Goal: Find specific page/section: Find specific page/section

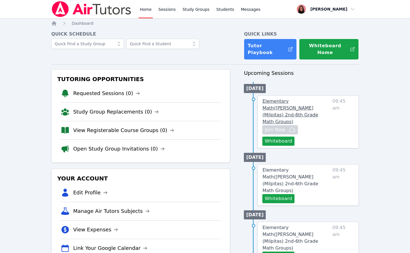
click at [288, 105] on span "Elementary Math ( [PERSON_NAME] (Milpitas) 2nd-6th Grade Math Groups )" at bounding box center [290, 111] width 56 height 26
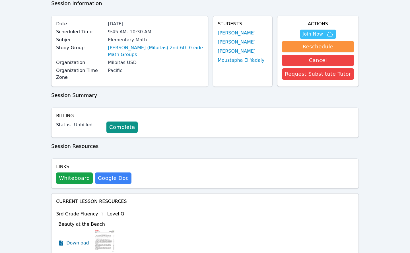
scroll to position [31, 0]
click at [146, 47] on link "[PERSON_NAME] (Milpitas) 2nd-6th Grade Math Groups" at bounding box center [156, 52] width 96 height 14
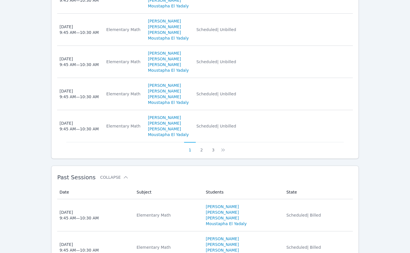
scroll to position [402, 0]
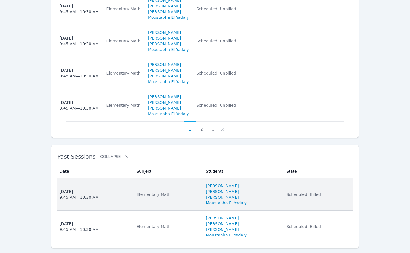
click at [291, 192] on span "Scheduled | Billed" at bounding box center [304, 194] width 34 height 5
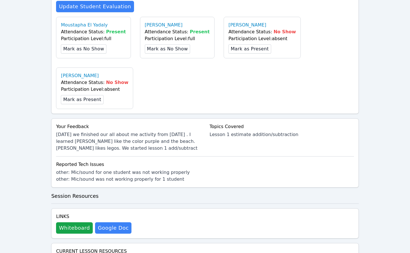
scroll to position [274, 0]
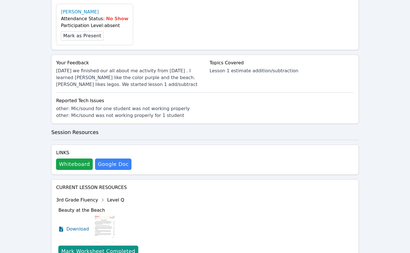
click at [76, 145] on div "Links Whiteboard Hidden Google Doc" at bounding box center [205, 160] width 308 height 30
click at [70, 158] on button "Whiteboard" at bounding box center [74, 163] width 37 height 11
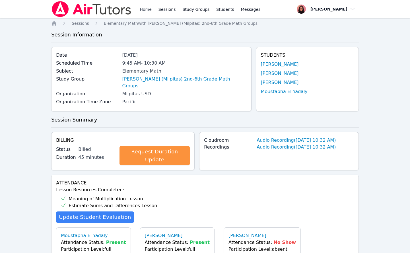
click at [142, 8] on link "Home" at bounding box center [146, 9] width 14 height 18
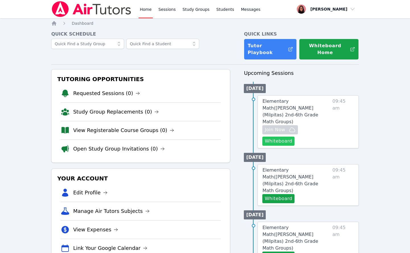
click at [295, 137] on button "Whiteboard" at bounding box center [278, 141] width 32 height 9
